Goal: Navigation & Orientation: Find specific page/section

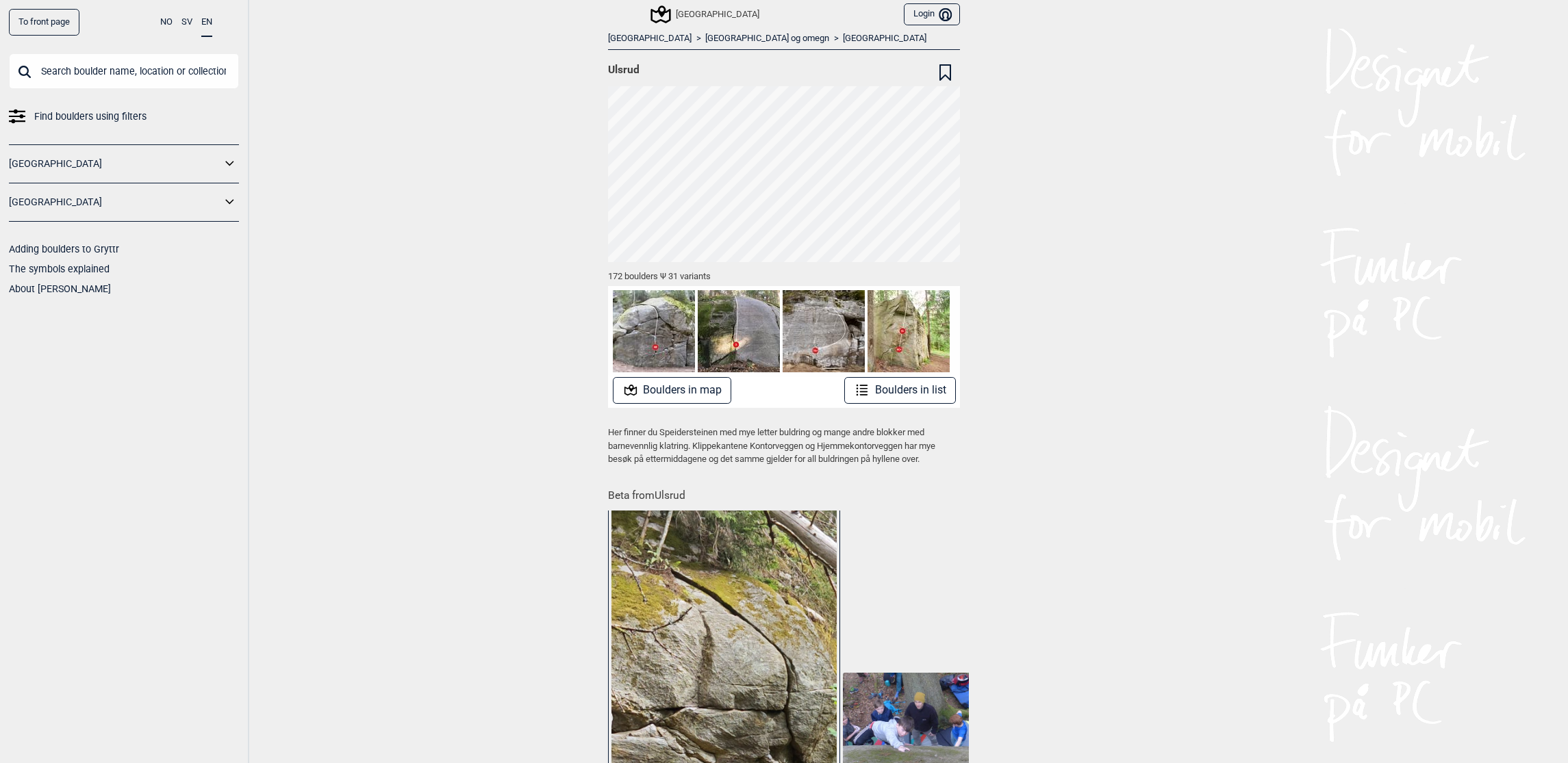
click at [656, 12] on icon at bounding box center [661, 14] width 20 height 18
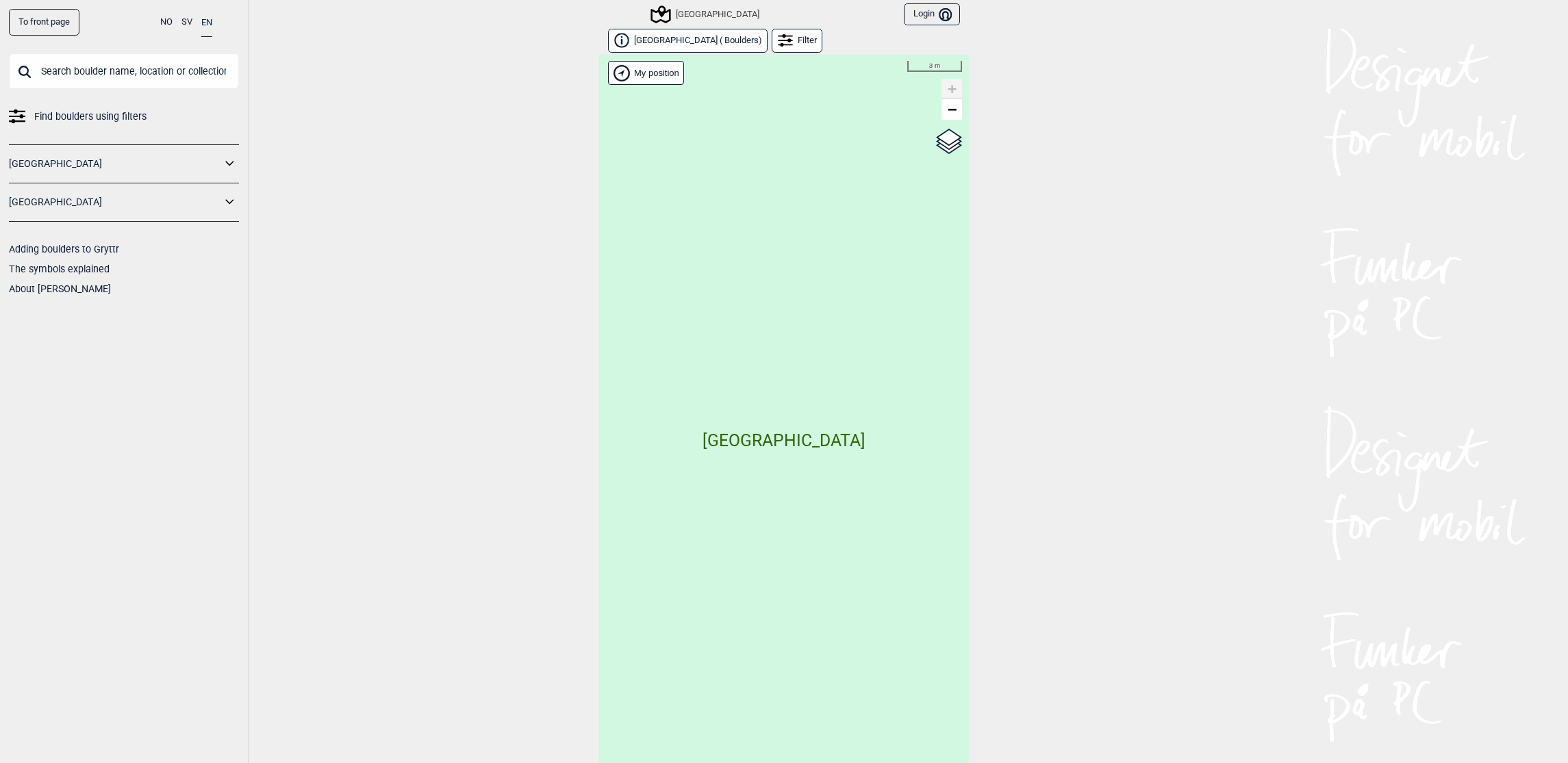
click at [952, 120] on div "Hallingdal Gol Ål Stange Kolomoen [GEOGRAPHIC_DATA] [GEOGRAPHIC_DATA][PERSON_NA…" at bounding box center [784, 419] width 370 height 731
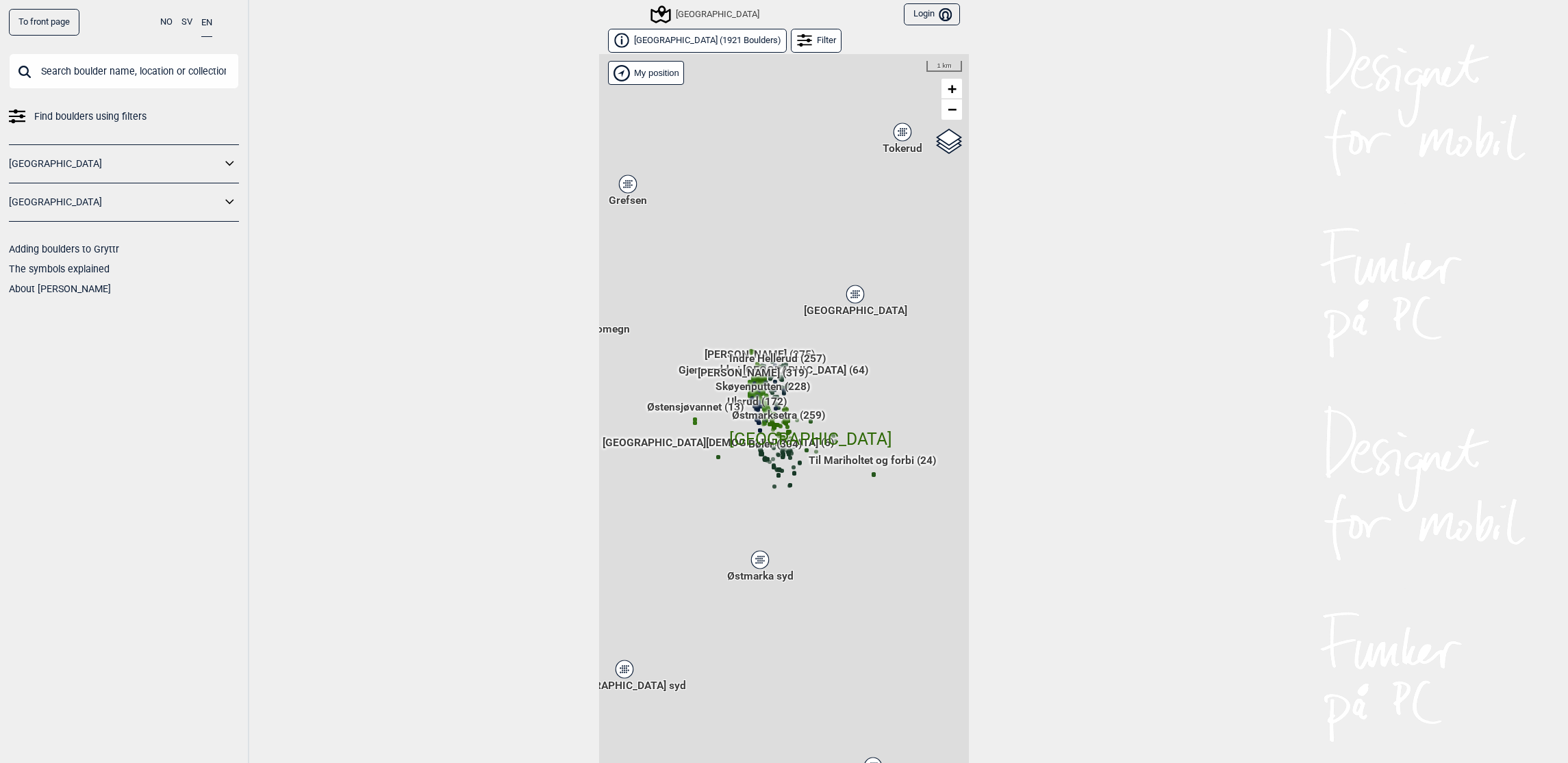
scroll to position [22, 0]
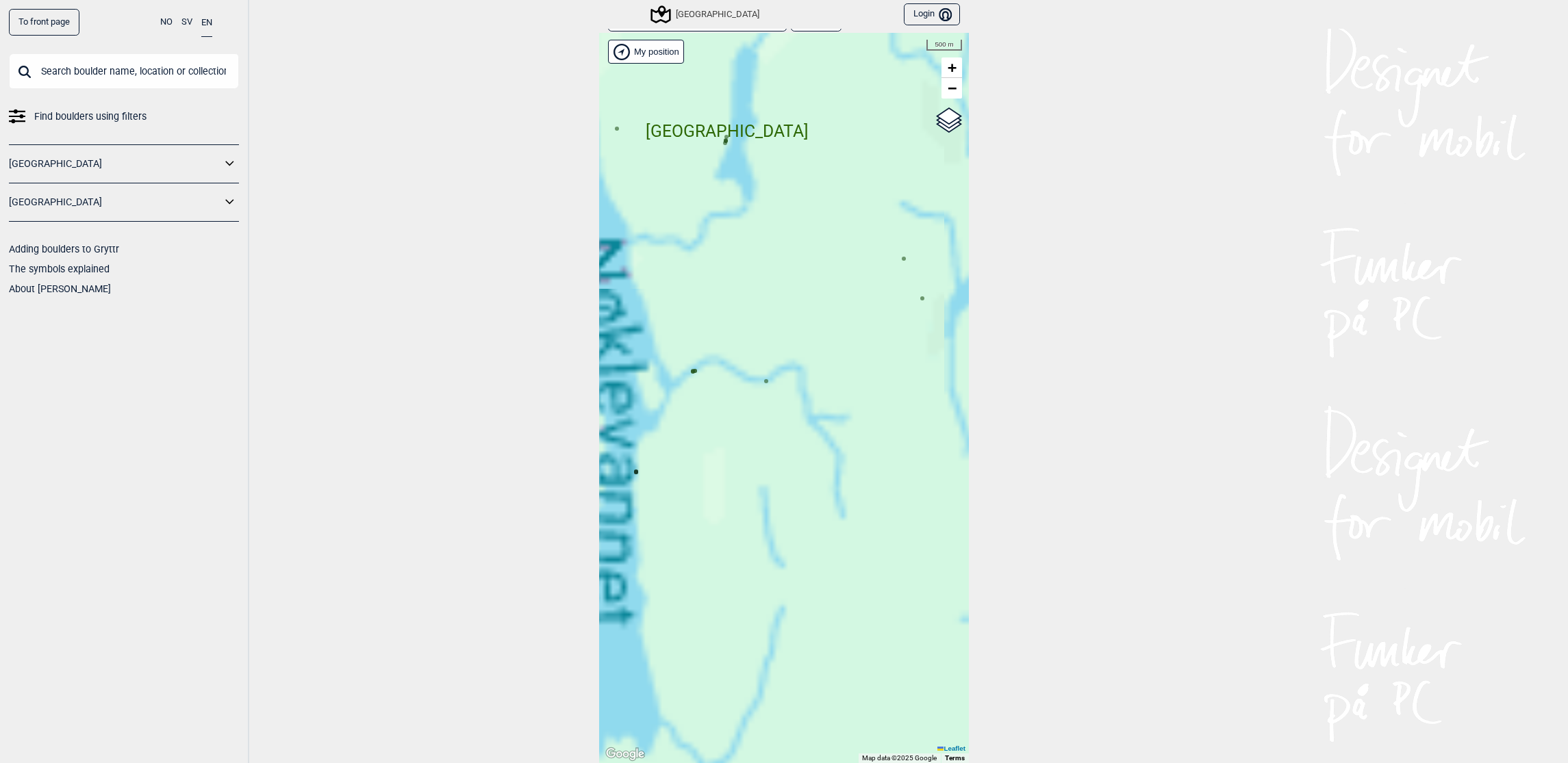
drag, startPoint x: 779, startPoint y: 413, endPoint x: 815, endPoint y: 383, distance: 46.9
click at [917, 416] on div "Hallingdal Gol Ål Stange Kolomoen [GEOGRAPHIC_DATA] [GEOGRAPHIC_DATA][PERSON_NA…" at bounding box center [784, 398] width 370 height 731
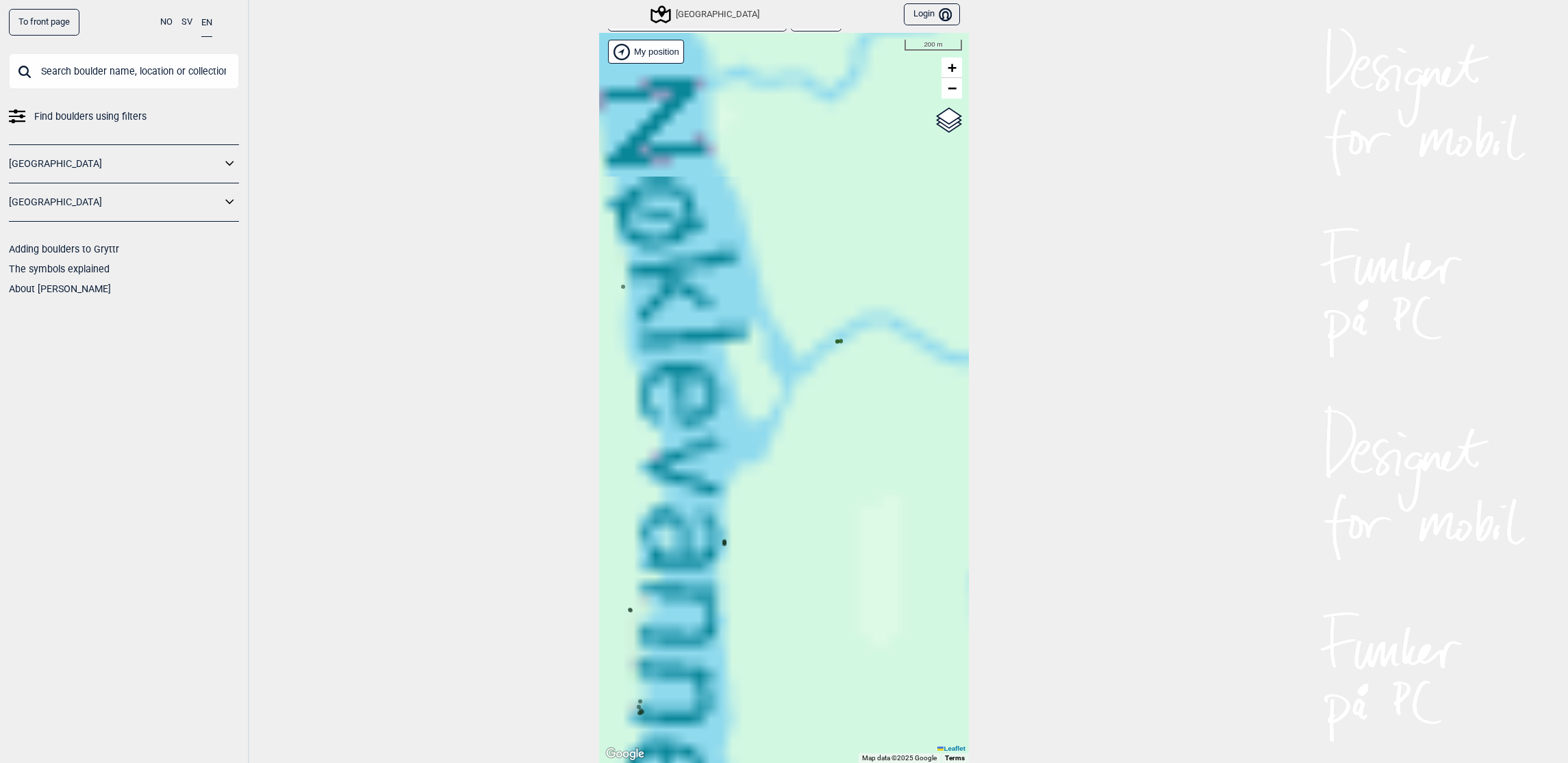
drag, startPoint x: 803, startPoint y: 375, endPoint x: 853, endPoint y: 380, distance: 50.2
click at [851, 386] on div "Hallingdal Gol Ål Stange Kolomoen [GEOGRAPHIC_DATA] [GEOGRAPHIC_DATA][PERSON_NA…" at bounding box center [784, 398] width 370 height 731
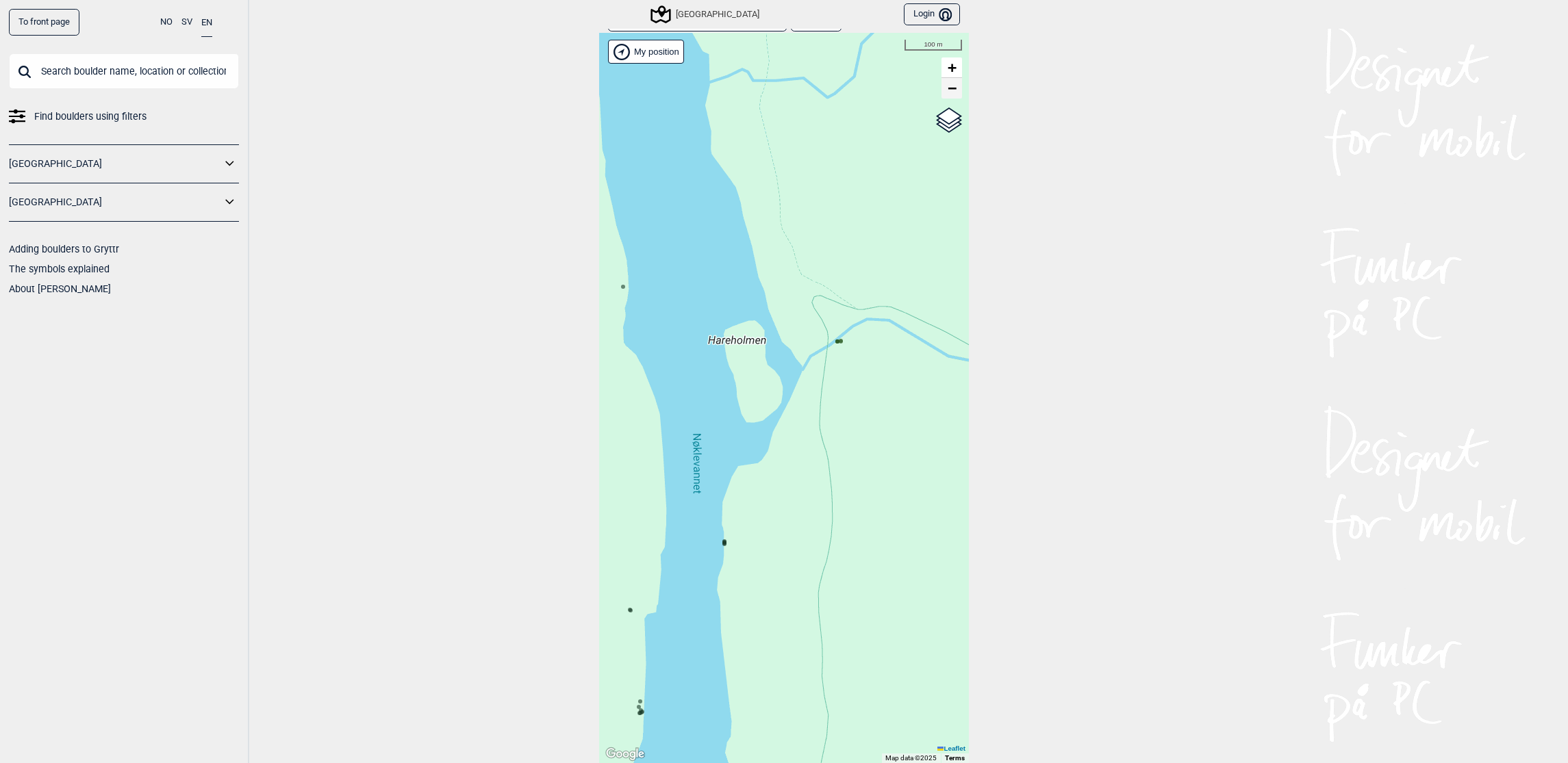
click at [949, 95] on span "−" at bounding box center [953, 88] width 9 height 17
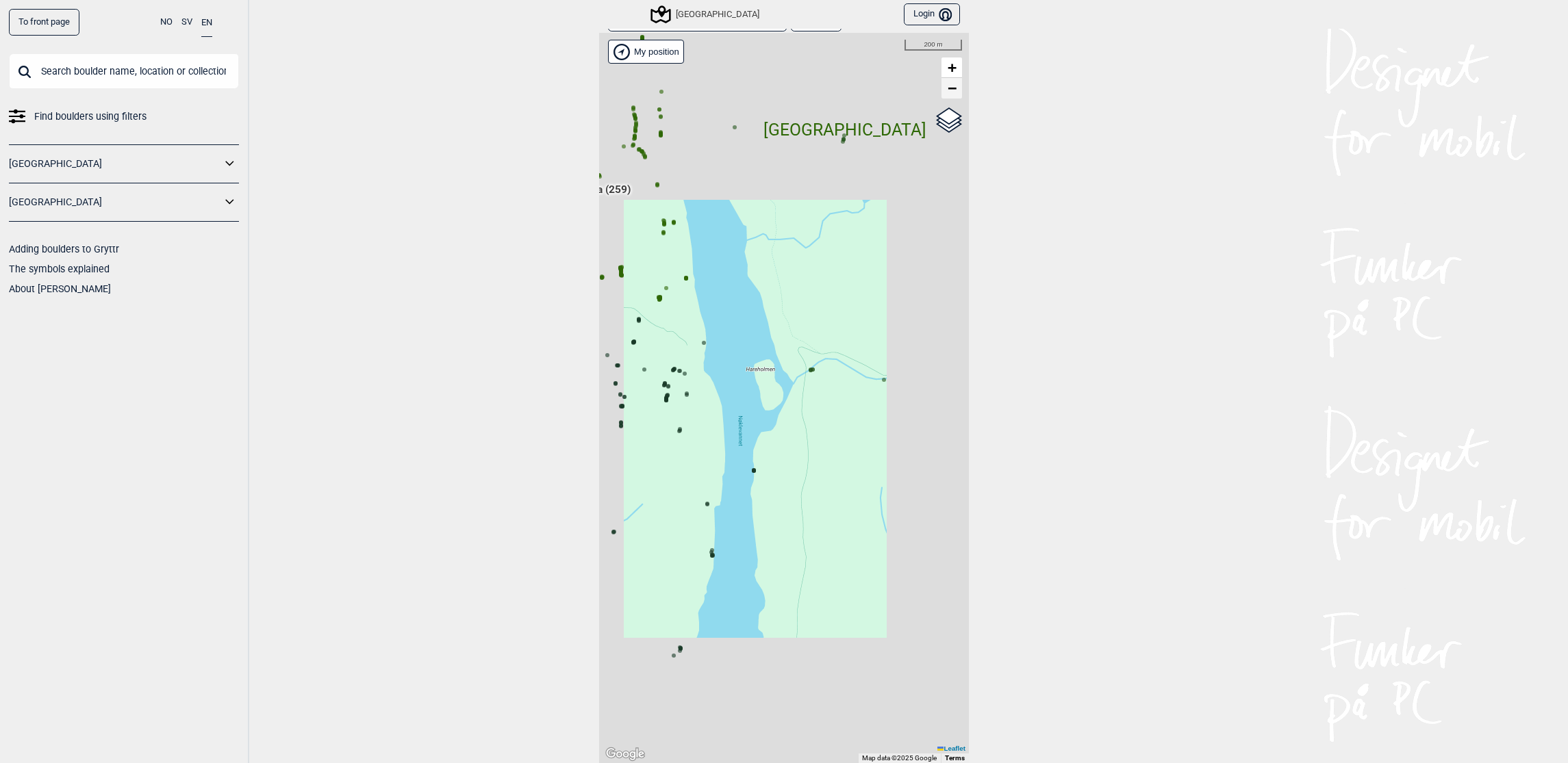
click at [949, 95] on span "−" at bounding box center [953, 88] width 9 height 17
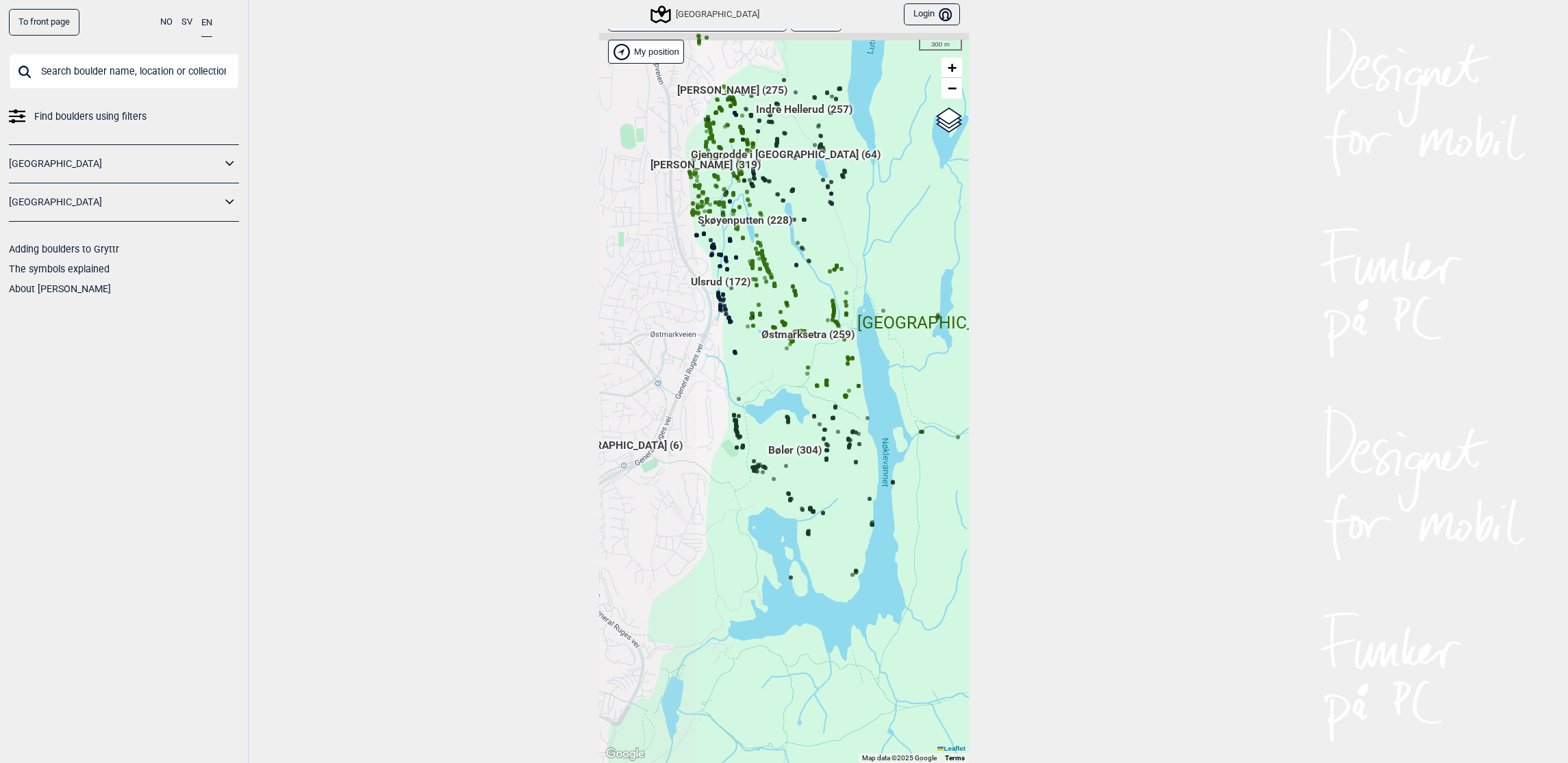
drag, startPoint x: 752, startPoint y: 206, endPoint x: 880, endPoint y: 266, distance: 141.4
click at [880, 264] on div "Hallingdal Gol Ål Stange Kolomoen [GEOGRAPHIC_DATA] [GEOGRAPHIC_DATA][PERSON_NA…" at bounding box center [784, 398] width 370 height 731
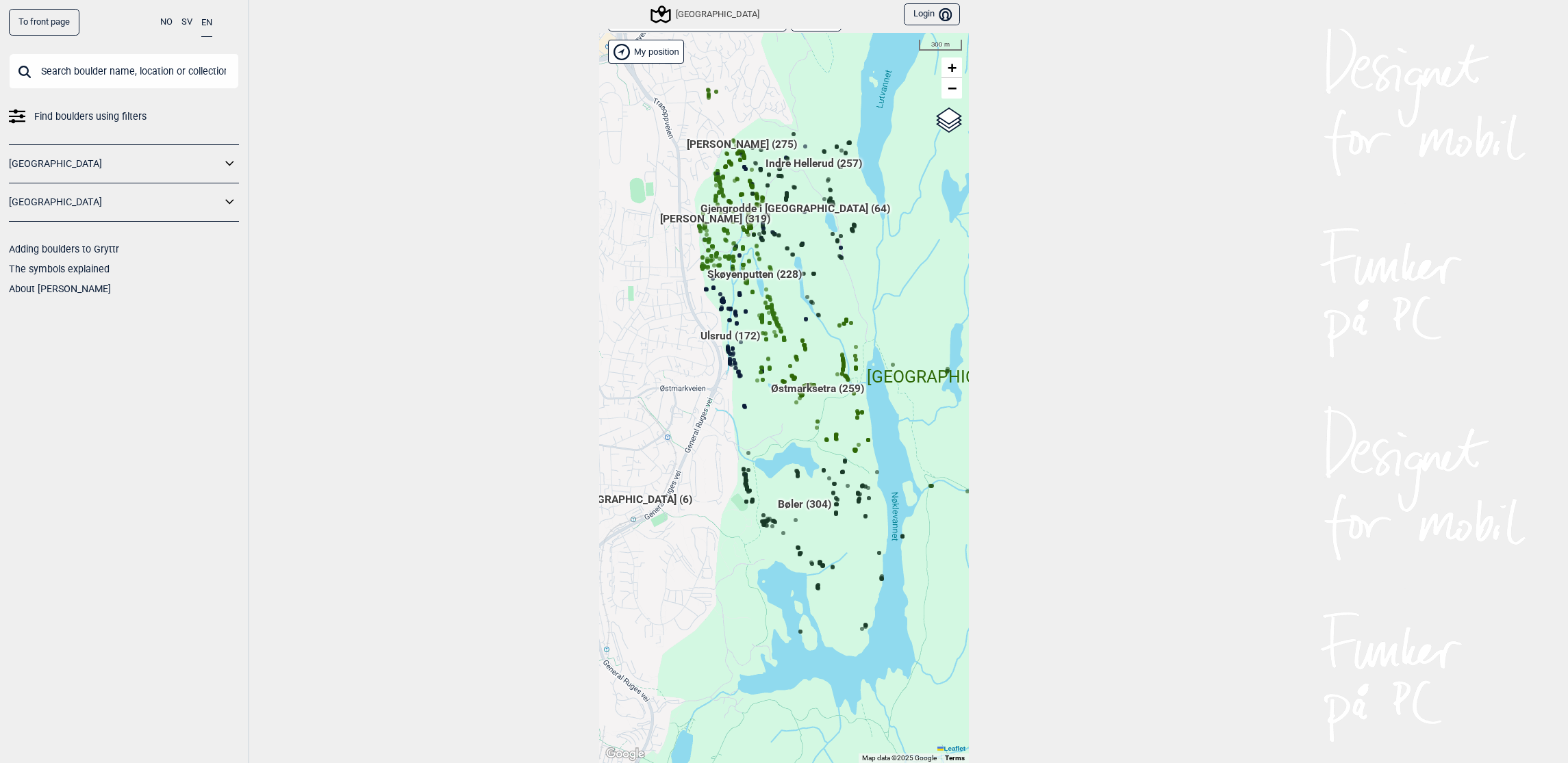
drag, startPoint x: 831, startPoint y: 247, endPoint x: 819, endPoint y: 312, distance: 66.1
click at [835, 295] on div "Hallingdal Gol Ål Stange Kolomoen [GEOGRAPHIC_DATA] [GEOGRAPHIC_DATA][PERSON_NA…" at bounding box center [784, 398] width 370 height 731
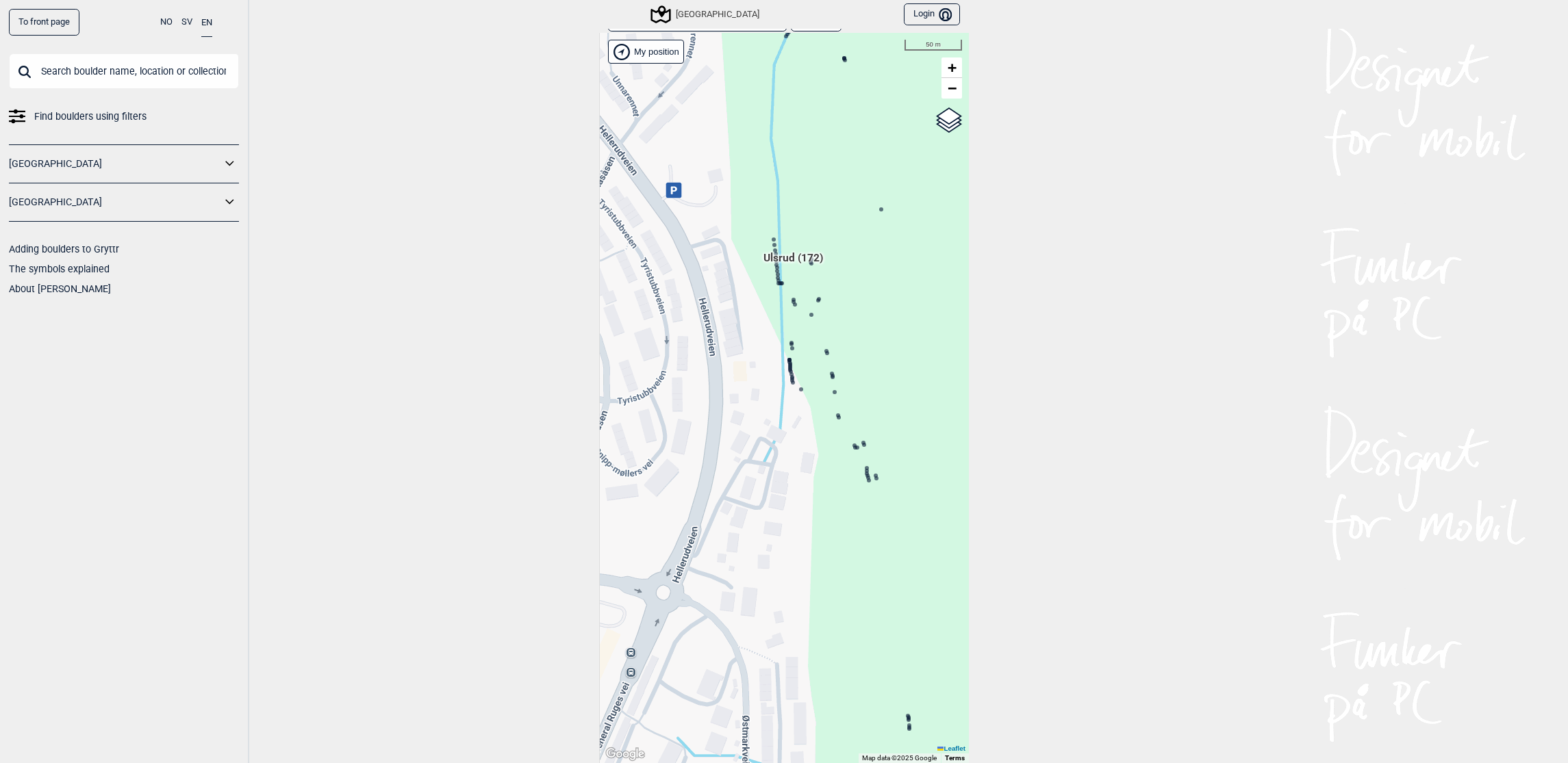
drag, startPoint x: 720, startPoint y: 390, endPoint x: 815, endPoint y: 463, distance: 119.8
click at [816, 463] on div "Hallingdal Gol Ål Stange Kolomoen [GEOGRAPHIC_DATA] [GEOGRAPHIC_DATA][PERSON_NA…" at bounding box center [784, 398] width 370 height 731
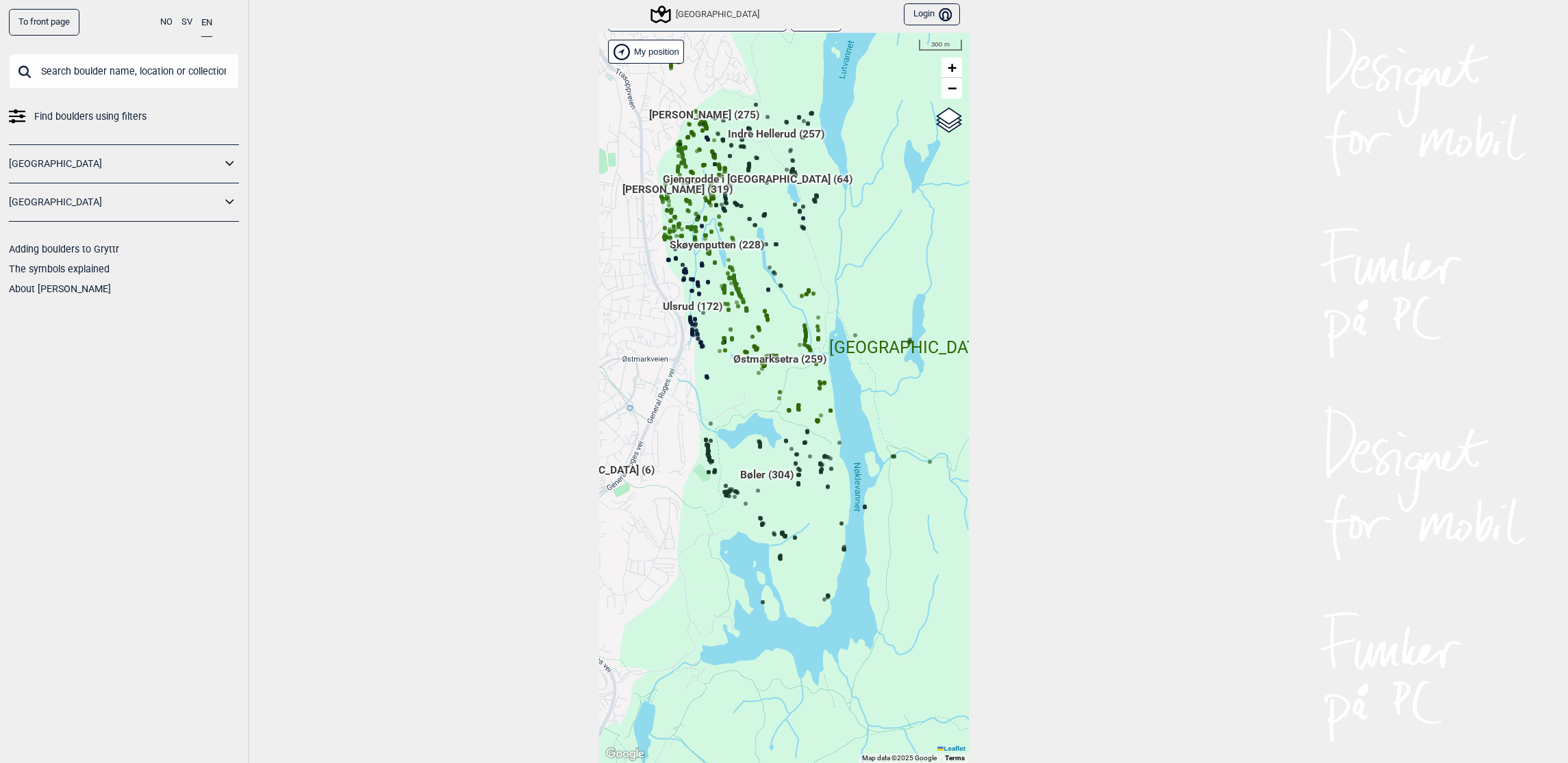
drag, startPoint x: 903, startPoint y: 320, endPoint x: 705, endPoint y: 394, distance: 211.4
click at [705, 394] on div "Hallingdal Gol Ål Stange Kolomoen [GEOGRAPHIC_DATA] [GEOGRAPHIC_DATA][PERSON_NA…" at bounding box center [784, 398] width 370 height 731
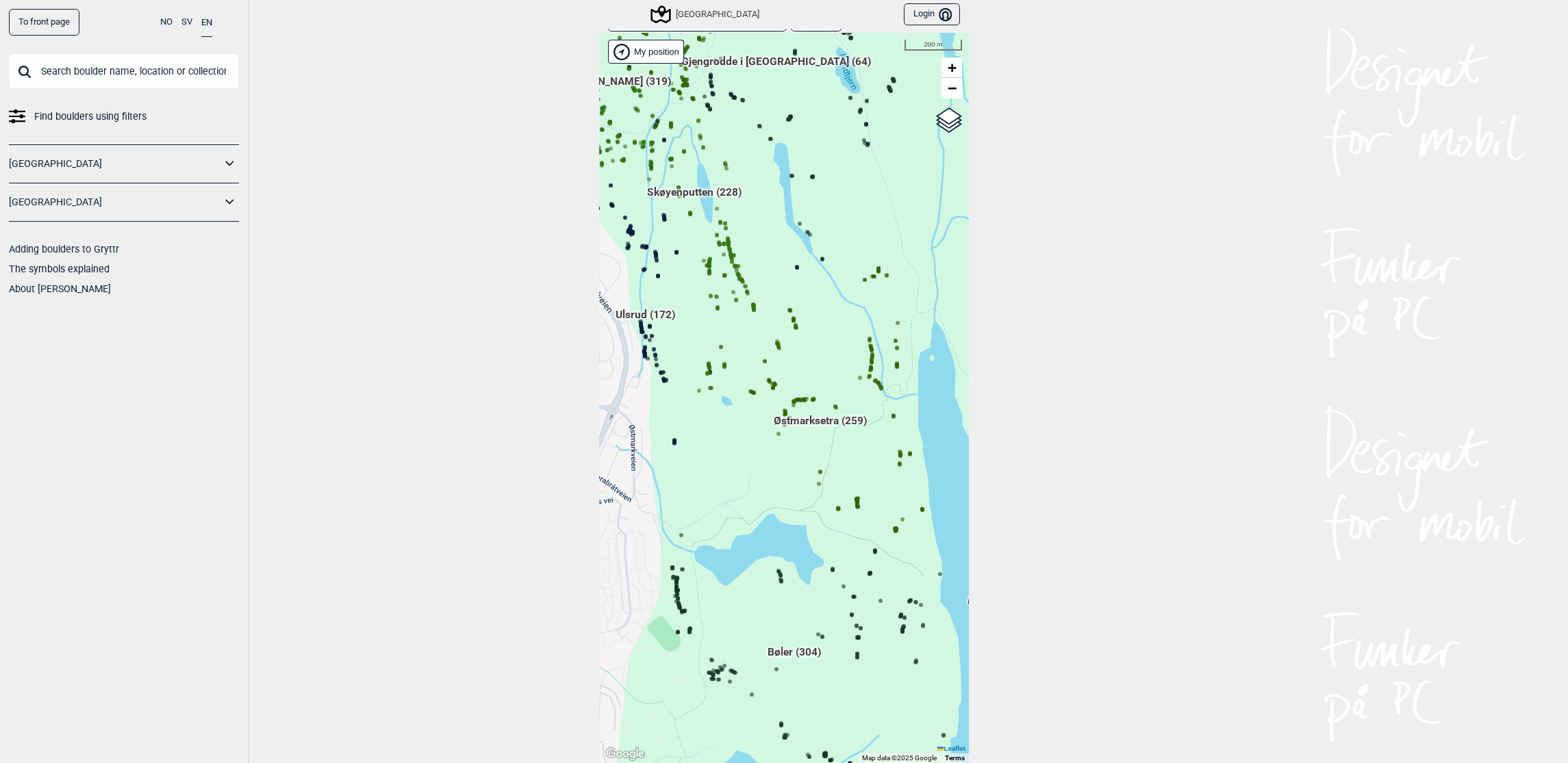
drag, startPoint x: 702, startPoint y: 239, endPoint x: 760, endPoint y: 235, distance: 58.1
click at [760, 233] on div "Hallingdal Gol Ål Stange Kolomoen [GEOGRAPHIC_DATA] [GEOGRAPHIC_DATA][PERSON_NA…" at bounding box center [784, 398] width 370 height 731
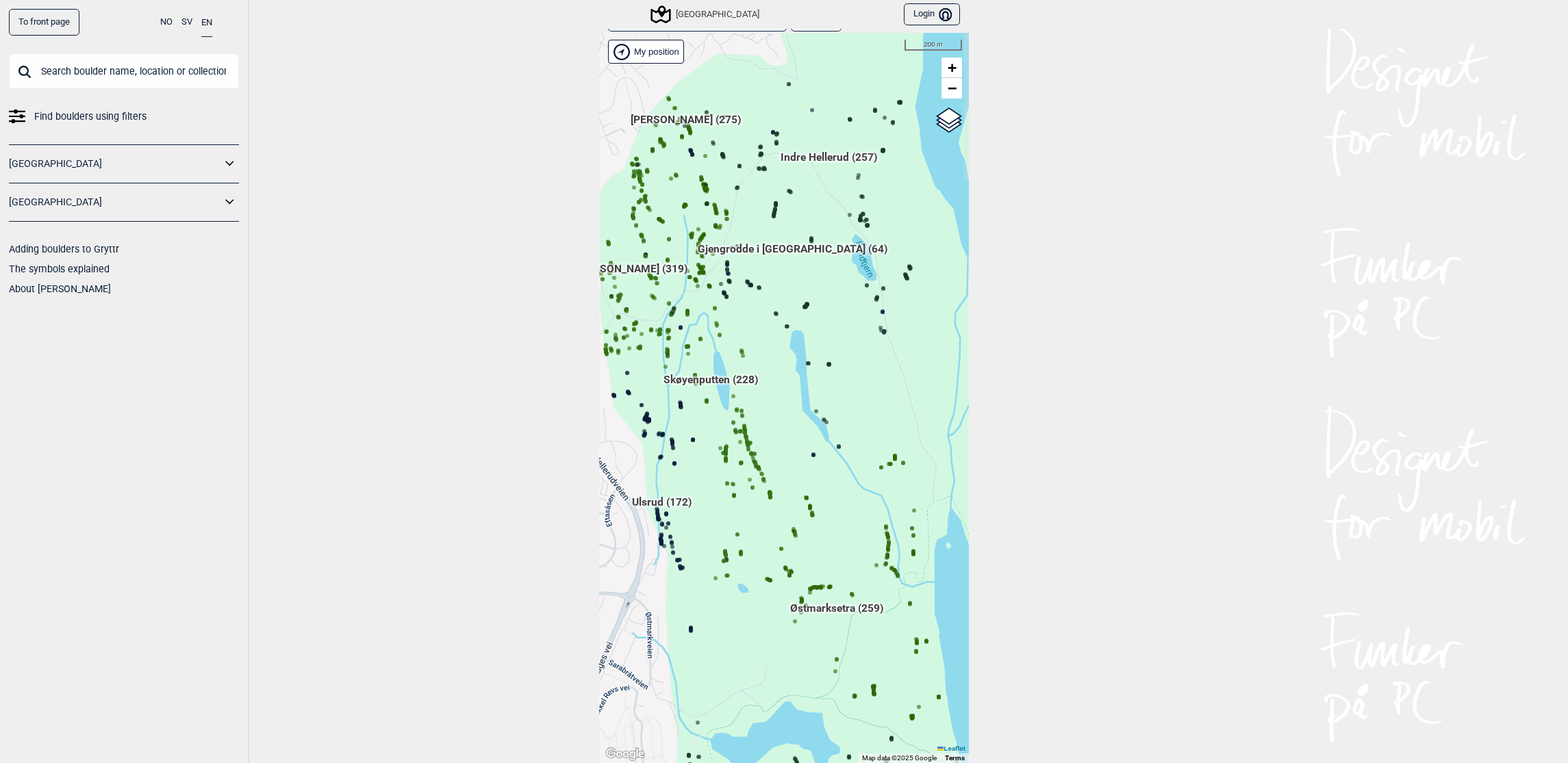
drag, startPoint x: 699, startPoint y: 238, endPoint x: 701, endPoint y: 425, distance: 187.0
click at [701, 425] on div "Hallingdal Gol Ål Stange Kolomoen [GEOGRAPHIC_DATA] [GEOGRAPHIC_DATA][PERSON_NA…" at bounding box center [784, 398] width 370 height 731
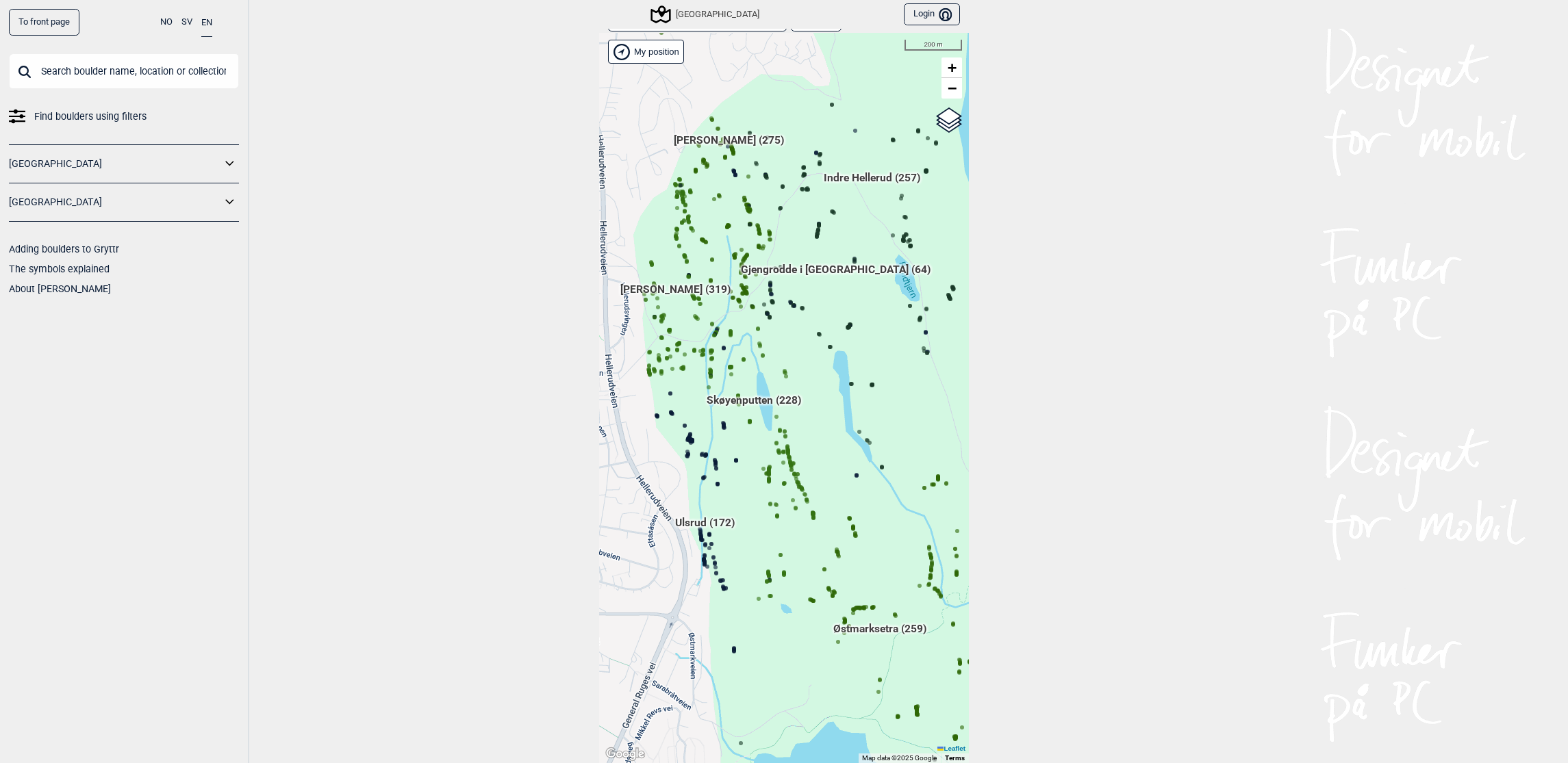
drag, startPoint x: 744, startPoint y: 405, endPoint x: 787, endPoint y: 426, distance: 47.9
click at [787, 426] on div "Hallingdal Gol Ål Stange Kolomoen [GEOGRAPHIC_DATA] [GEOGRAPHIC_DATA][PERSON_NA…" at bounding box center [784, 398] width 370 height 731
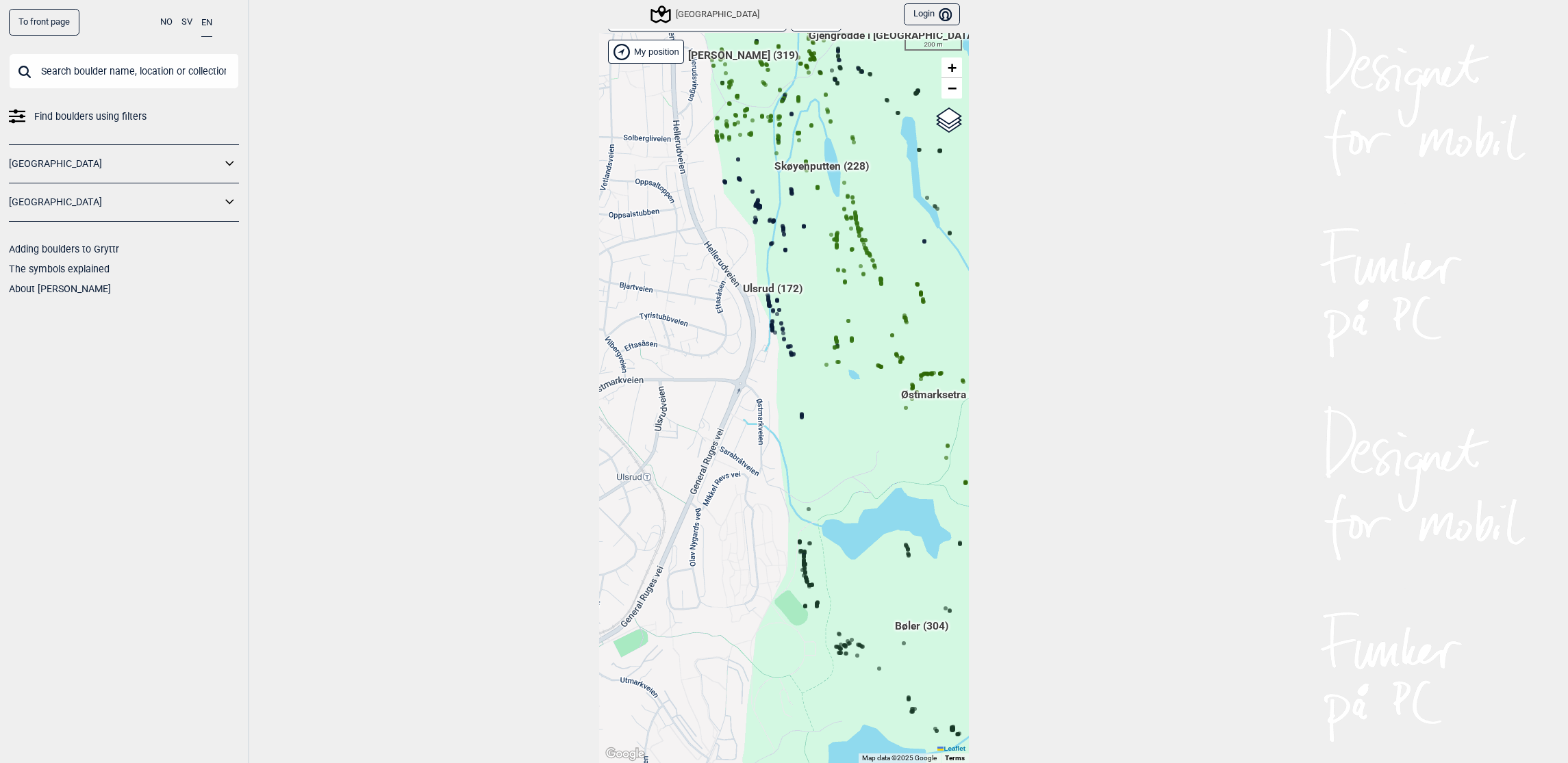
drag, startPoint x: 738, startPoint y: 557, endPoint x: 796, endPoint y: 330, distance: 234.3
click at [796, 330] on div "Hallingdal Gol Ål Stange Kolomoen [GEOGRAPHIC_DATA] [GEOGRAPHIC_DATA][PERSON_NA…" at bounding box center [784, 398] width 370 height 731
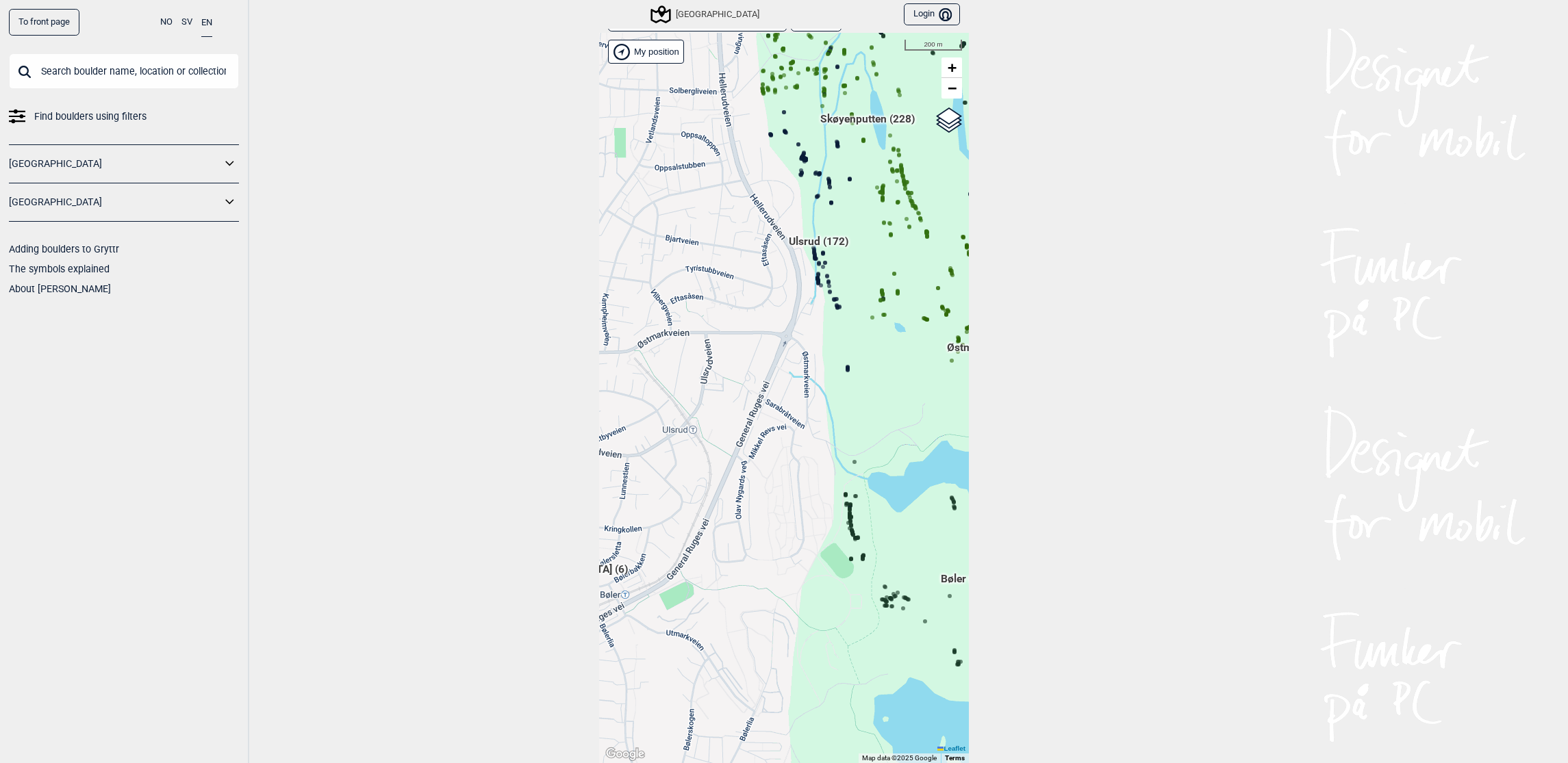
drag, startPoint x: 791, startPoint y: 409, endPoint x: 833, endPoint y: 356, distance: 67.6
click at [835, 363] on div "Hallingdal Gol Ål Stange Kolomoen [GEOGRAPHIC_DATA] [GEOGRAPHIC_DATA][PERSON_NA…" at bounding box center [784, 398] width 370 height 731
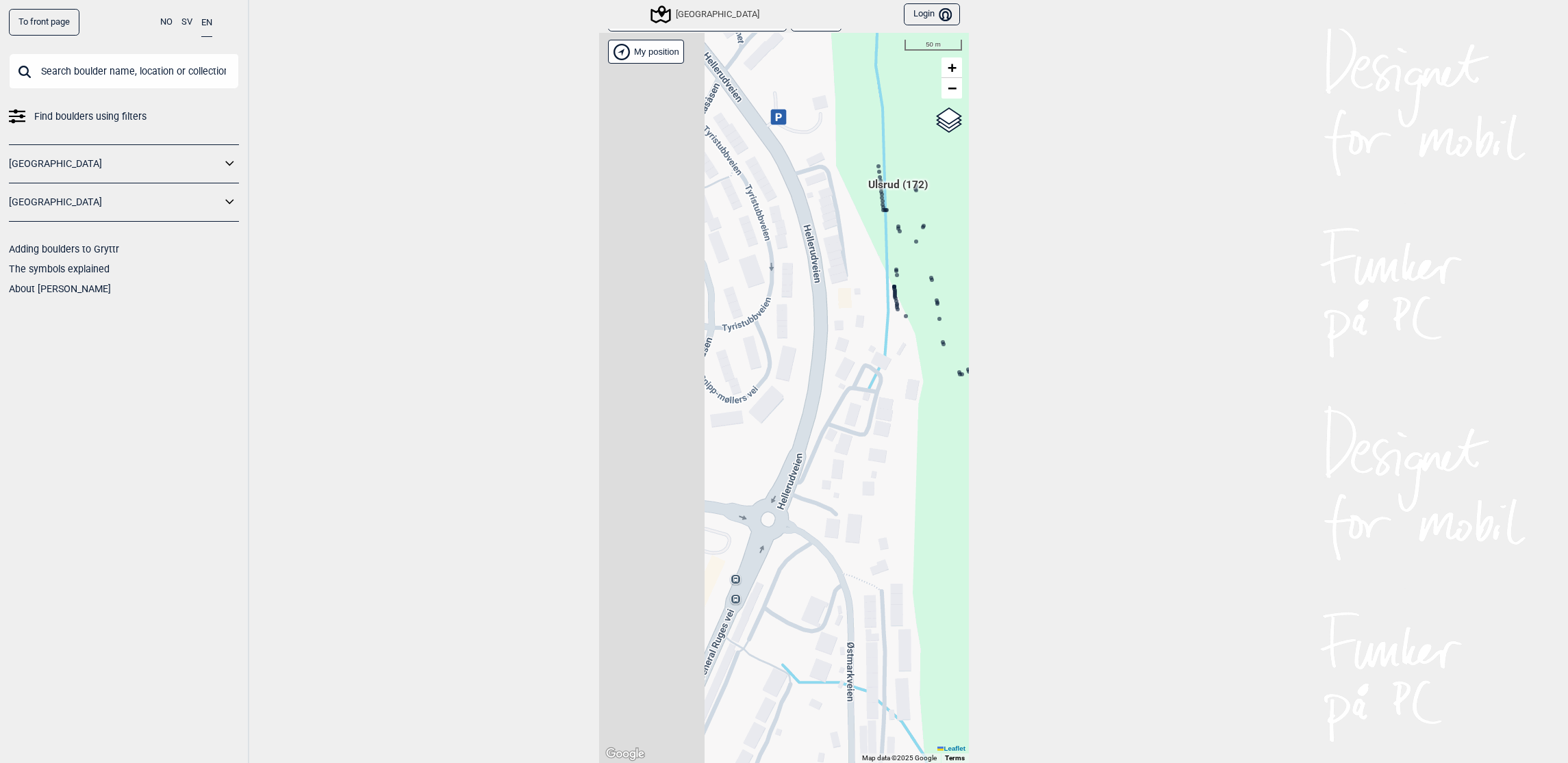
drag, startPoint x: 866, startPoint y: 280, endPoint x: 992, endPoint y: 278, distance: 126.0
click at [992, 278] on div "To front page NO SV EN Find boulders using filters [GEOGRAPHIC_DATA] [GEOGRAPHI…" at bounding box center [784, 381] width 1568 height 763
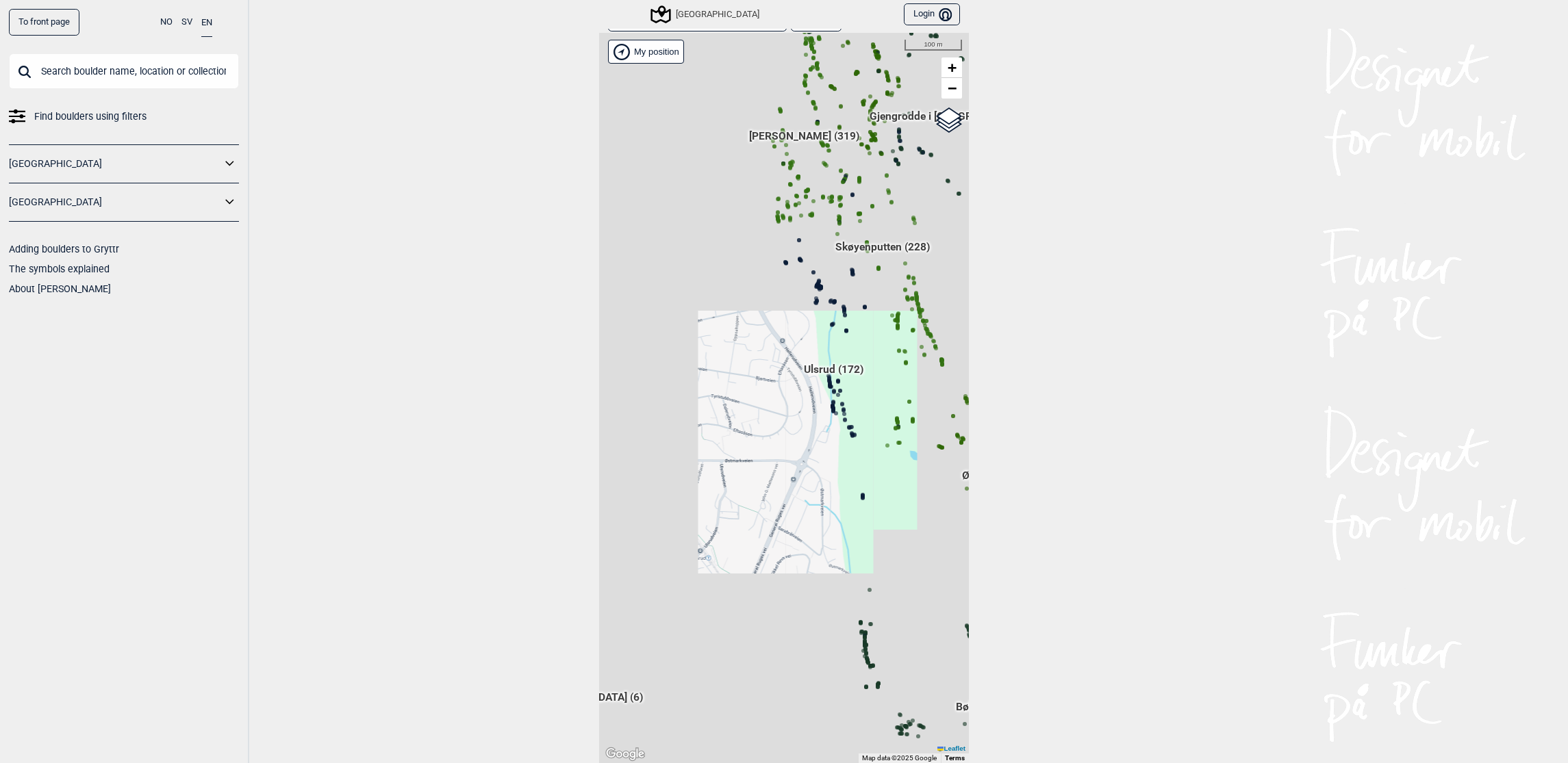
click at [844, 396] on div "Hallingdal Gol Ål Stange Kolomoen [GEOGRAPHIC_DATA] [GEOGRAPHIC_DATA][PERSON_NA…" at bounding box center [784, 398] width 370 height 731
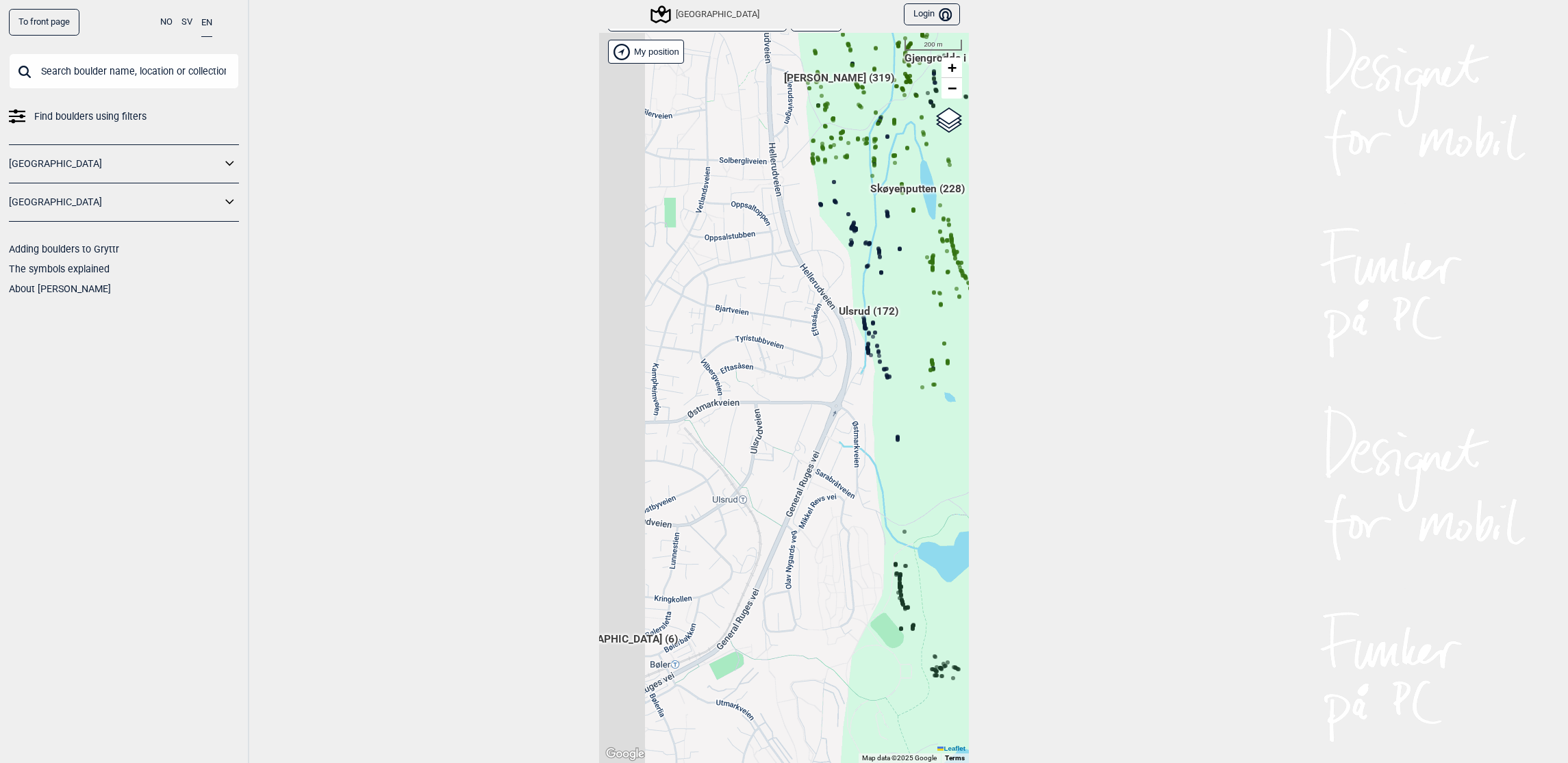
click at [864, 373] on div "Hallingdal Gol Ål Stange Kolomoen [GEOGRAPHIC_DATA] [GEOGRAPHIC_DATA][PERSON_NA…" at bounding box center [784, 398] width 370 height 731
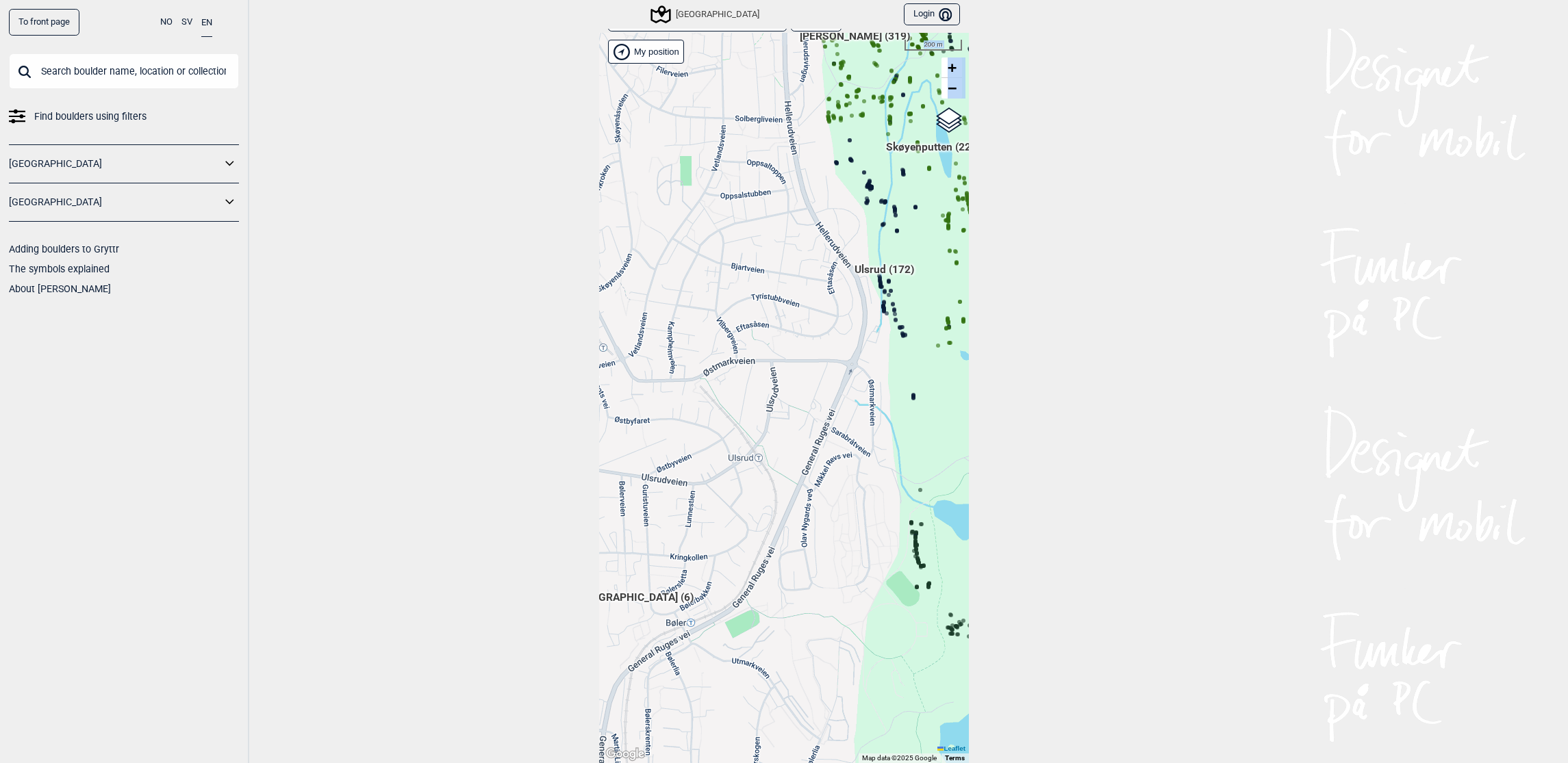
drag, startPoint x: 839, startPoint y: 446, endPoint x: 849, endPoint y: 401, distance: 46.1
click at [858, 397] on div "Hallingdal Gol Ål Stange Kolomoen [GEOGRAPHIC_DATA] [GEOGRAPHIC_DATA][PERSON_NA…" at bounding box center [784, 398] width 370 height 731
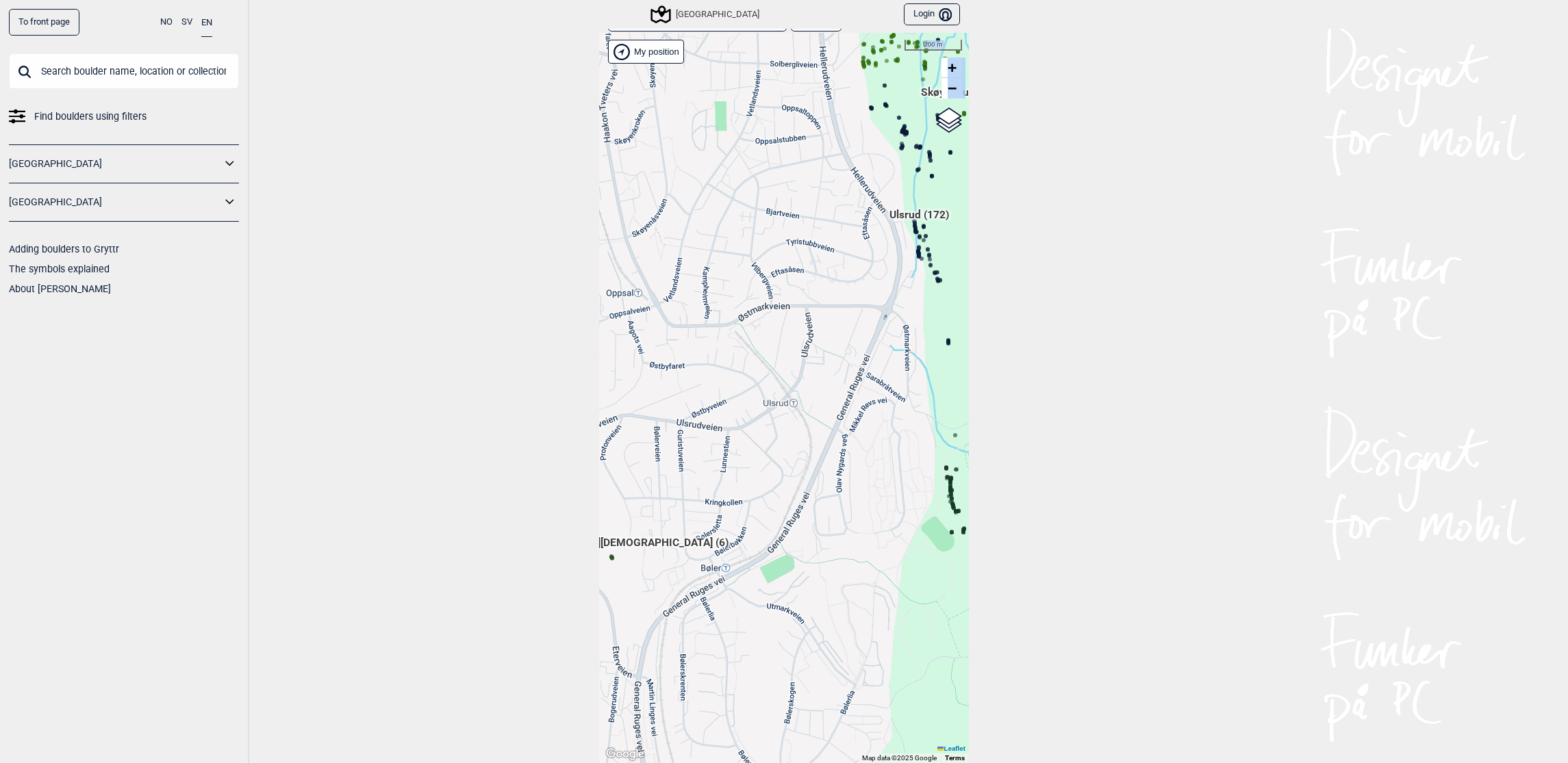
drag, startPoint x: 880, startPoint y: 361, endPoint x: 825, endPoint y: 431, distance: 89.0
click at [825, 431] on div "Hallingdal Gol Ål Stange Kolomoen [GEOGRAPHIC_DATA] [GEOGRAPHIC_DATA][PERSON_NA…" at bounding box center [784, 398] width 370 height 731
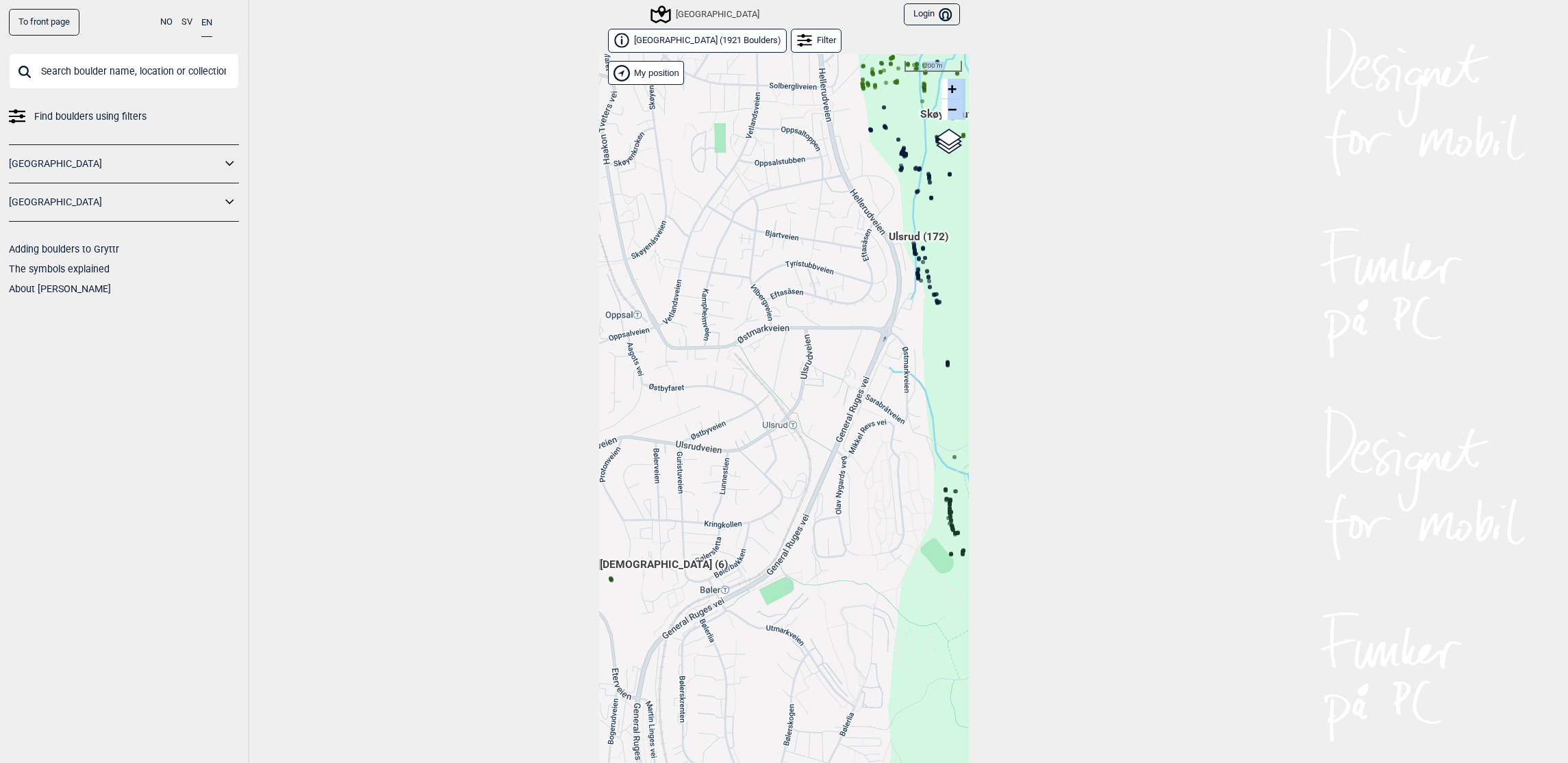
scroll to position [22, 0]
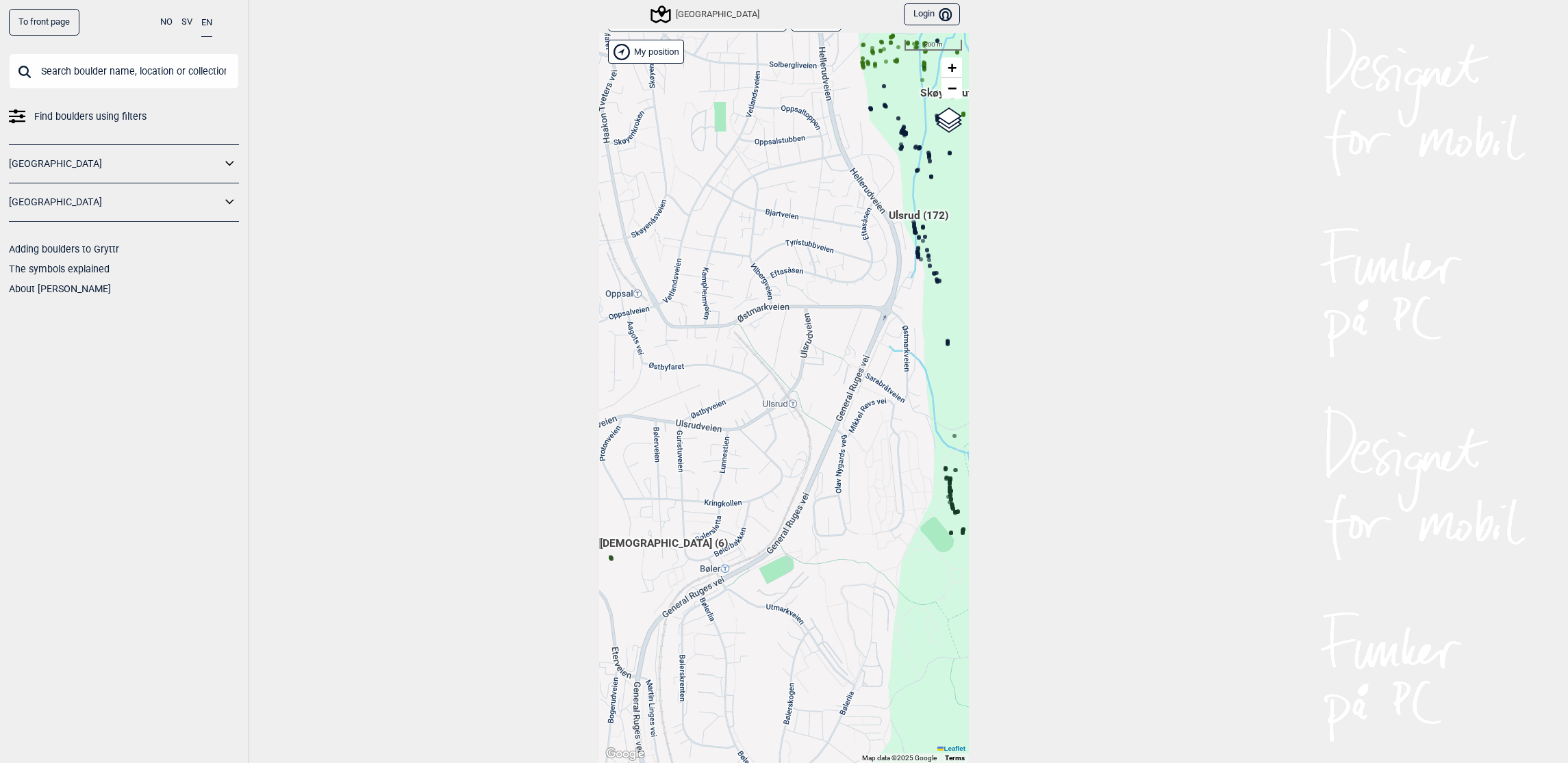
click at [485, 105] on div "To front page NO SV EN Find boulders using filters [GEOGRAPHIC_DATA] [GEOGRAPHI…" at bounding box center [784, 381] width 1568 height 763
